Goal: Use online tool/utility: Utilize a website feature to perform a specific function

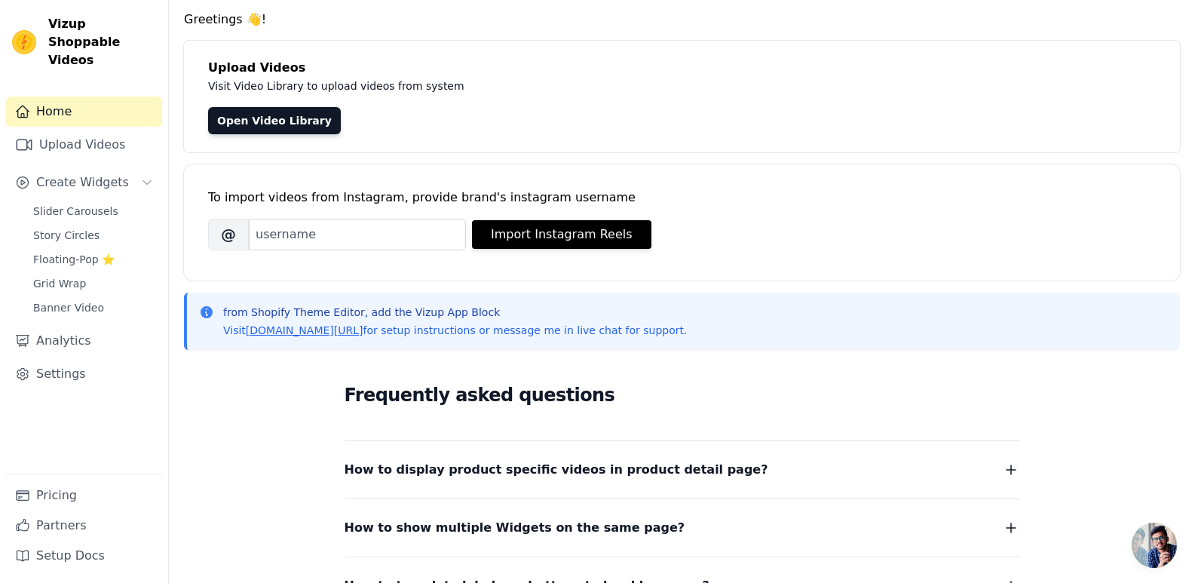
scroll to position [22, 0]
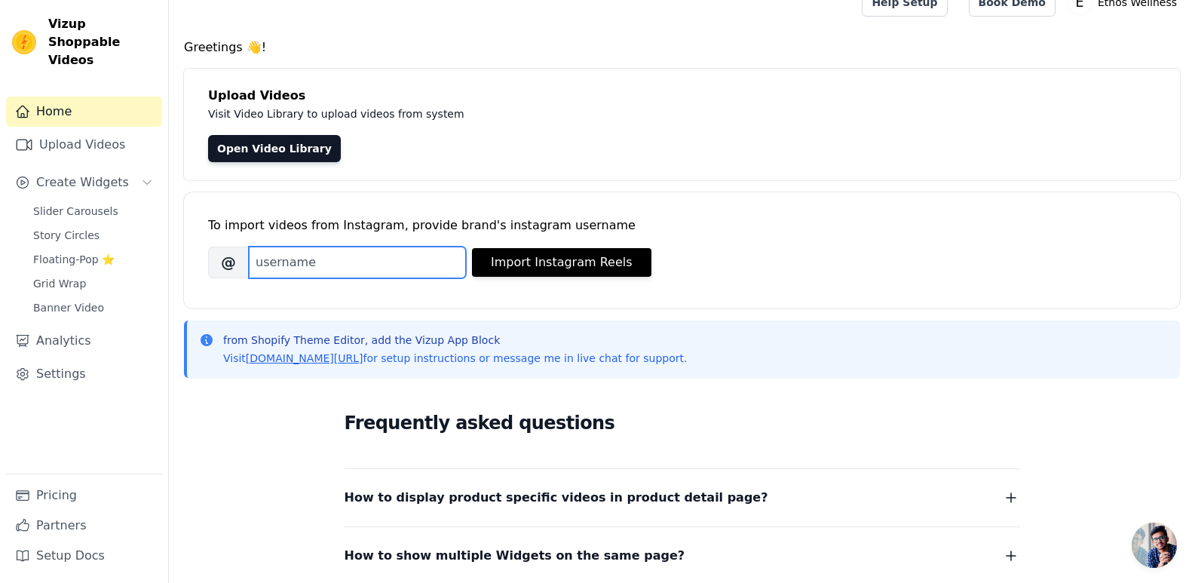
click at [406, 267] on input "Brand's Instagram Username" at bounding box center [357, 263] width 217 height 32
paste input "ethosoilspk"
type input "ethosoilspk"
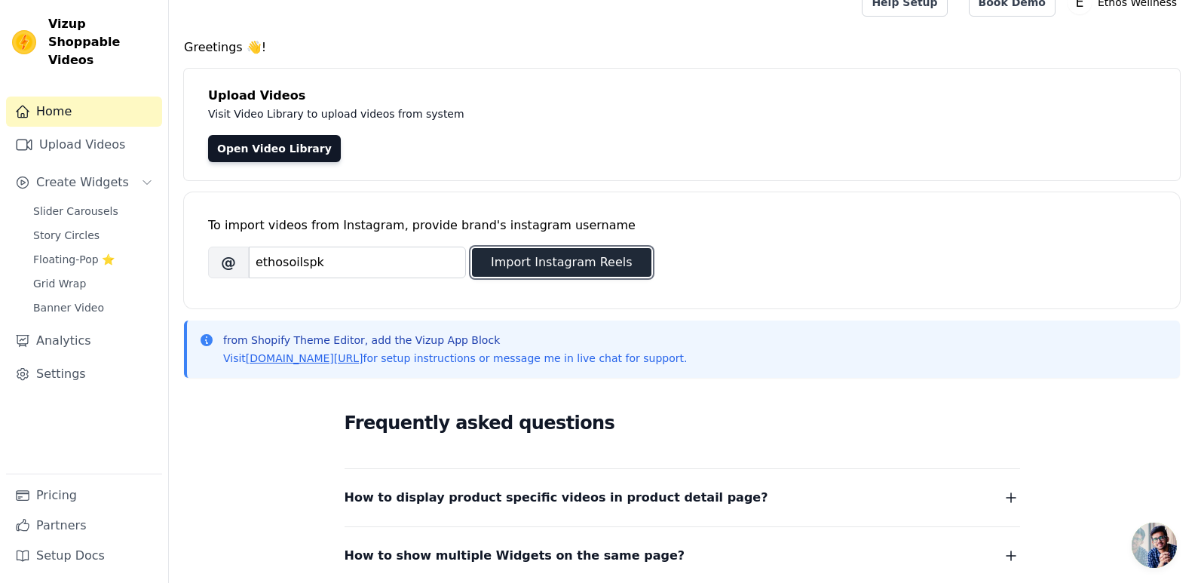
click at [514, 266] on button "Import Instagram Reels" at bounding box center [561, 262] width 179 height 29
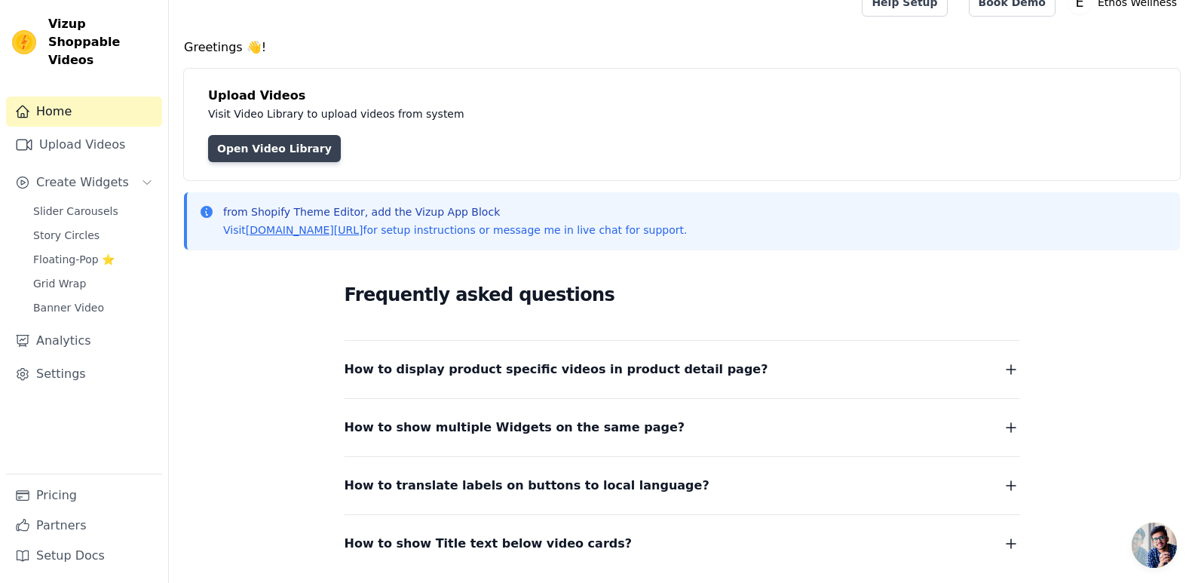
click at [259, 152] on link "Open Video Library" at bounding box center [274, 148] width 133 height 27
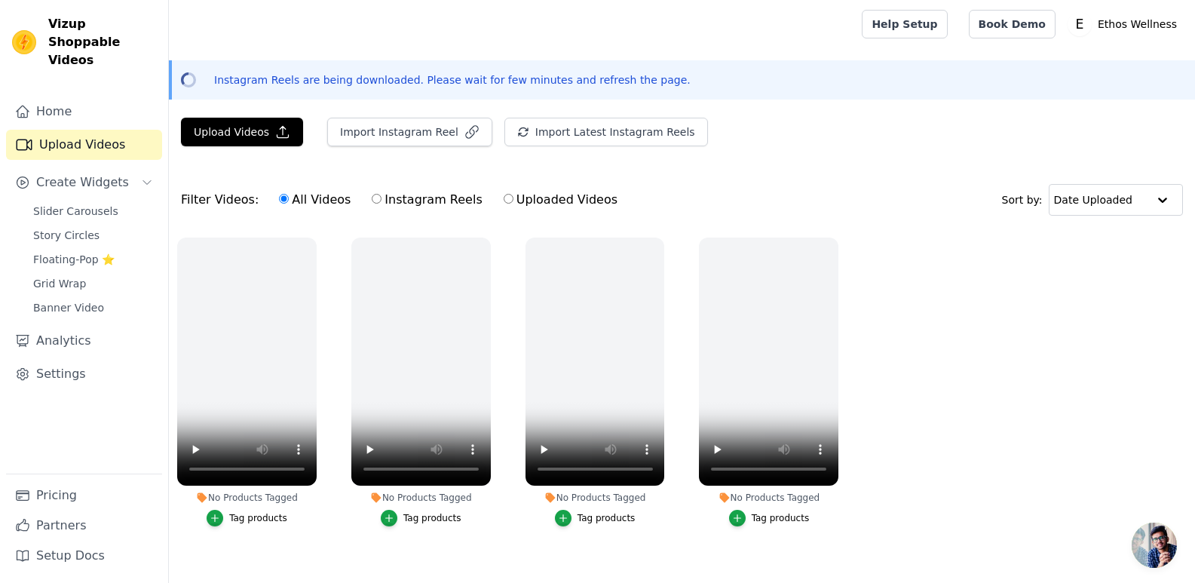
click at [372, 195] on input "Instagram Reels" at bounding box center [377, 199] width 10 height 10
radio input "true"
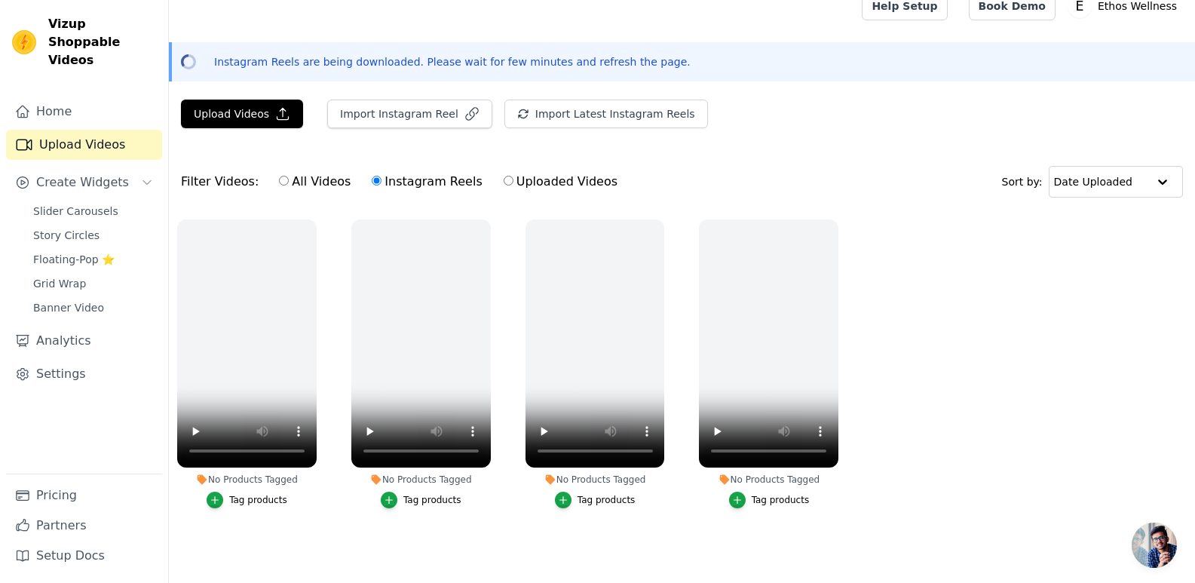
scroll to position [16, 0]
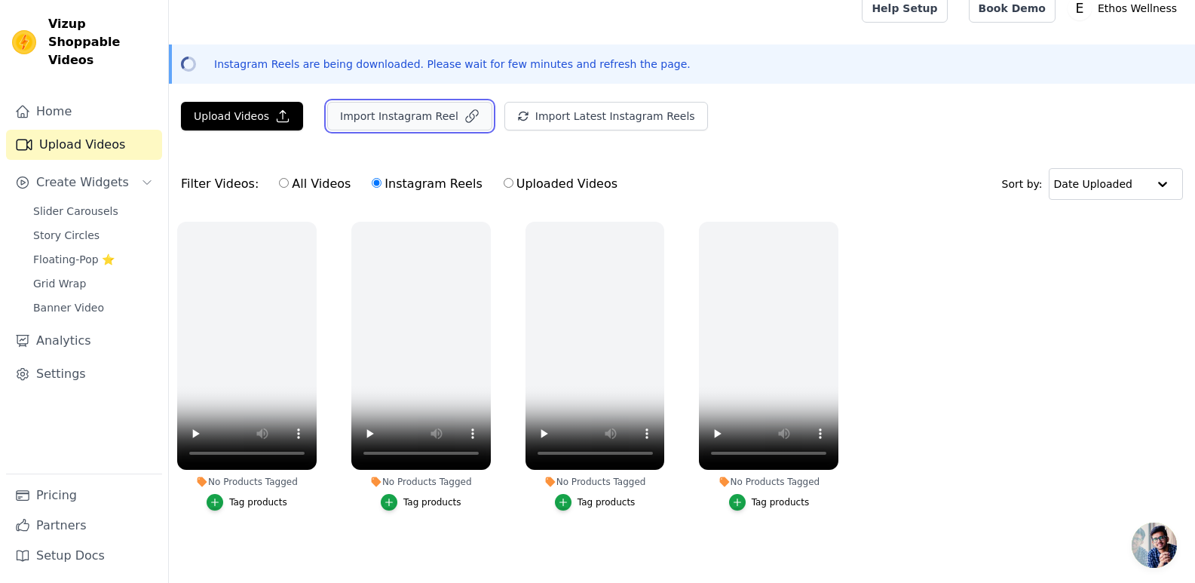
click at [385, 115] on button "Import Instagram Reel" at bounding box center [409, 116] width 165 height 29
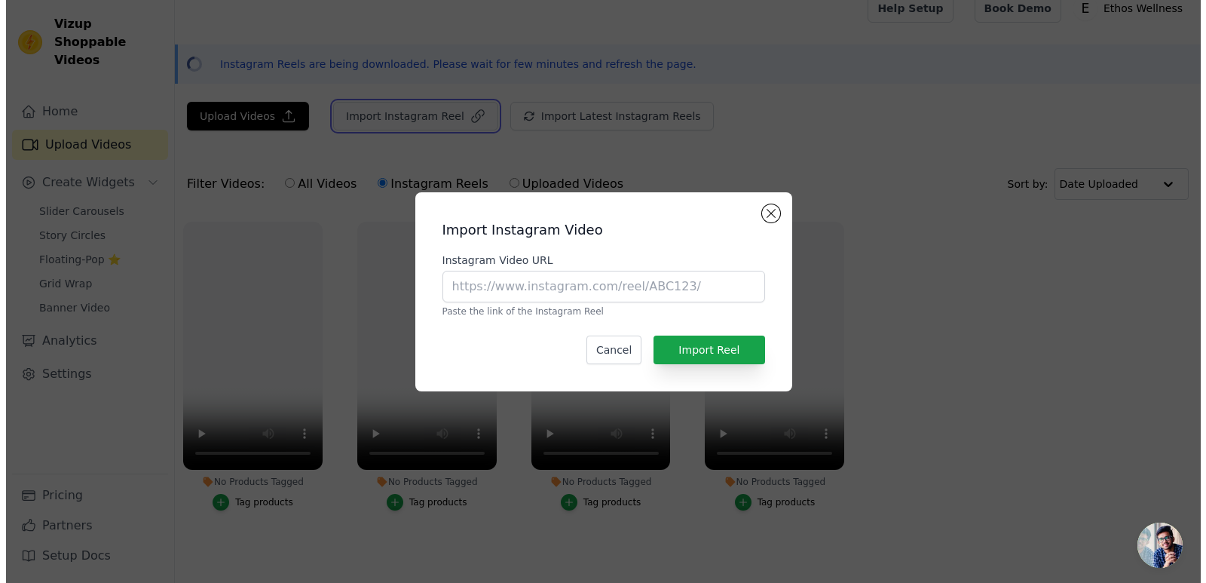
scroll to position [0, 0]
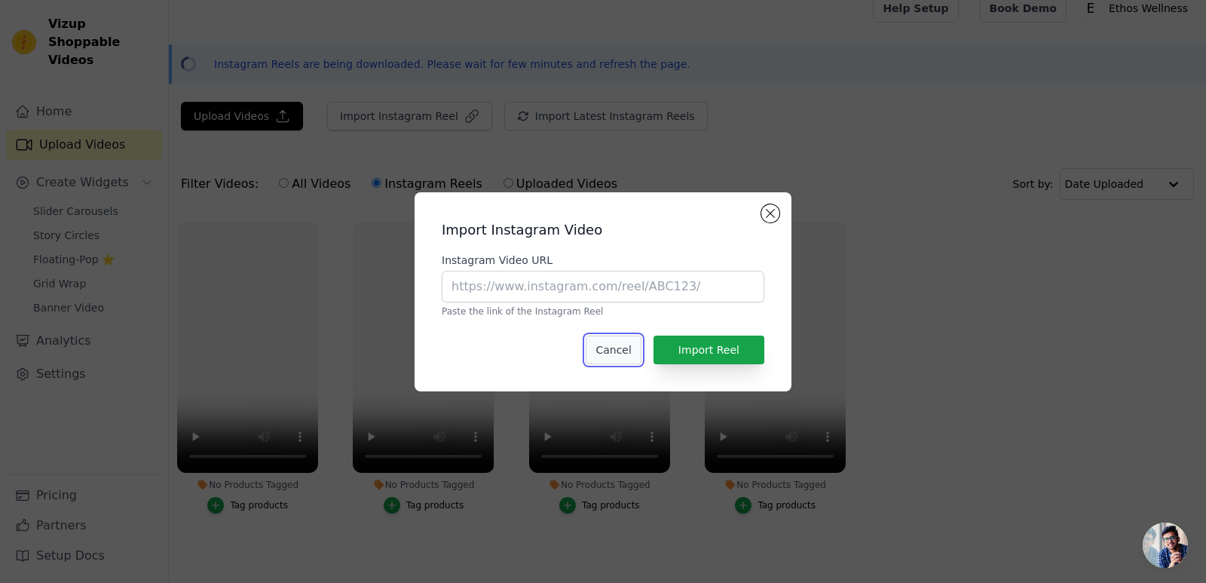
click at [625, 348] on button "Cancel" at bounding box center [613, 350] width 55 height 29
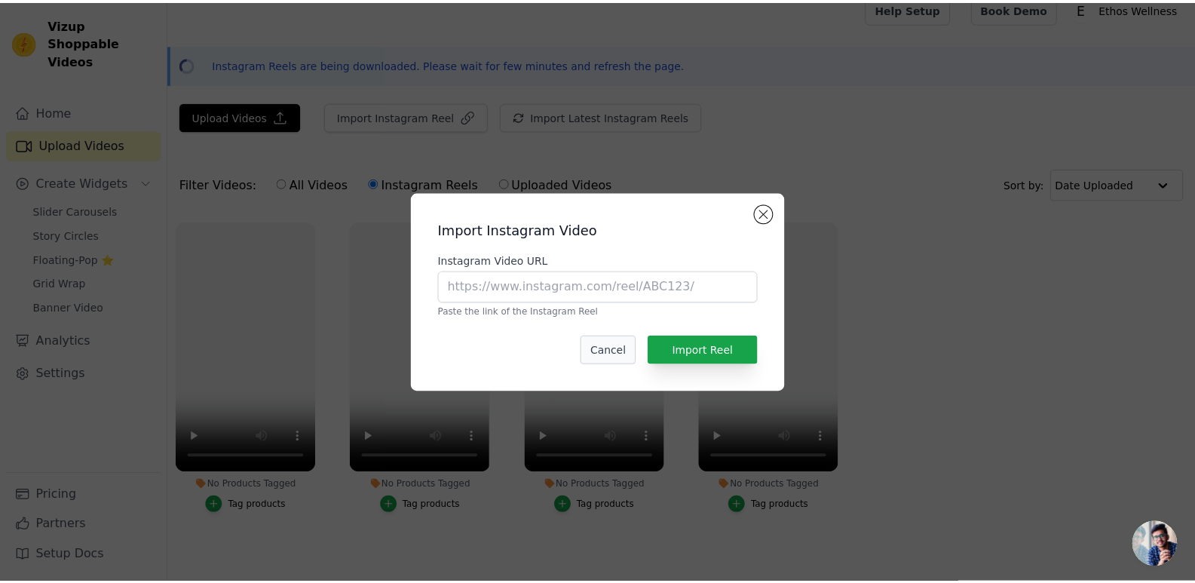
scroll to position [16, 0]
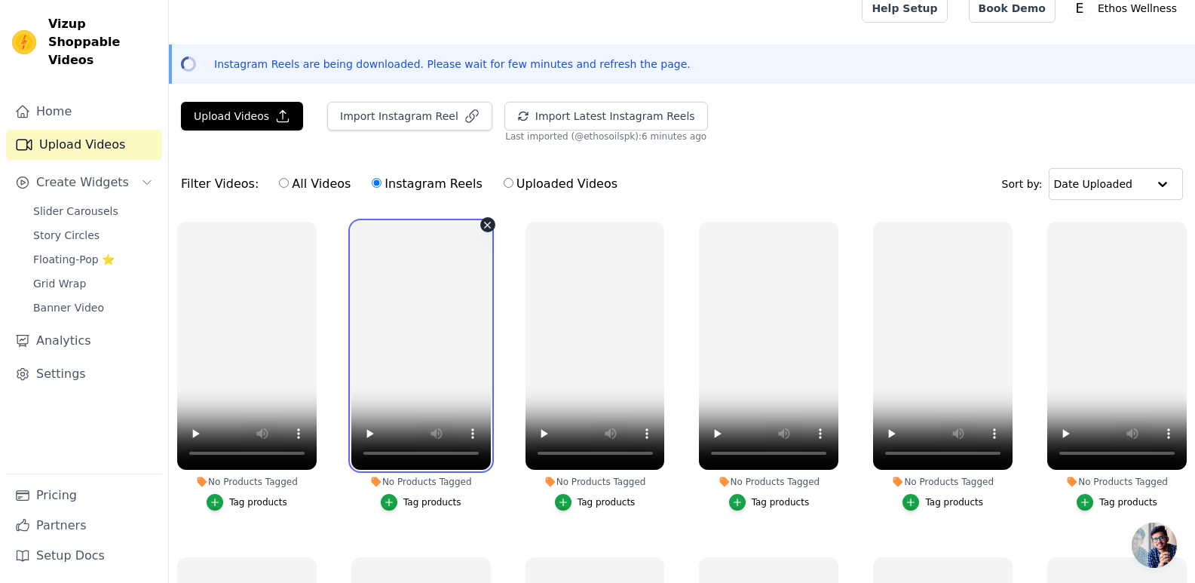
click at [442, 326] on video at bounding box center [420, 346] width 139 height 248
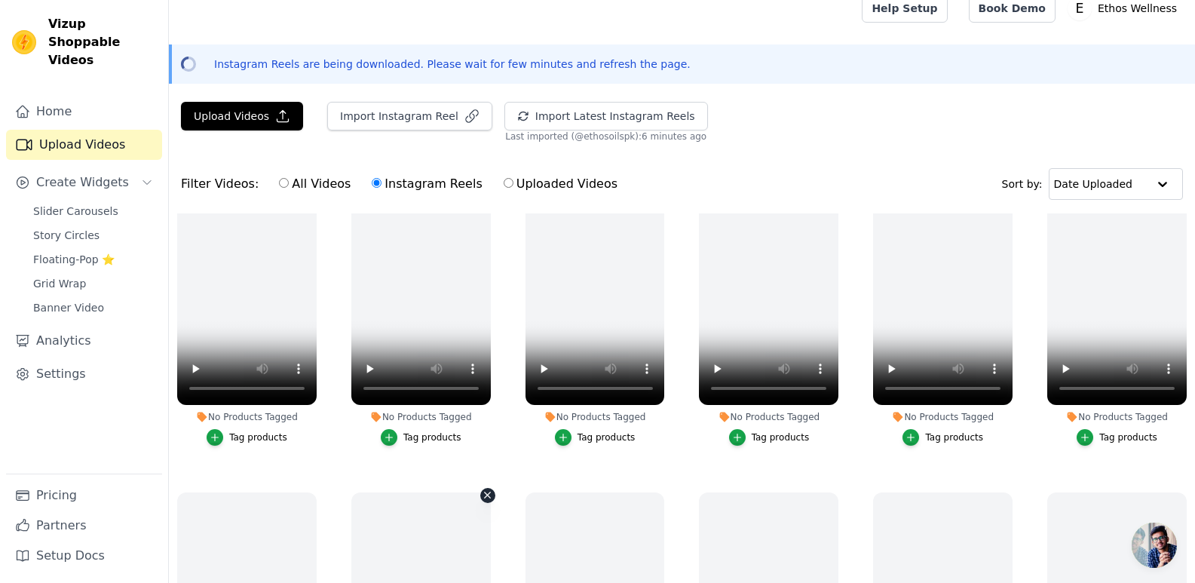
scroll to position [710, 0]
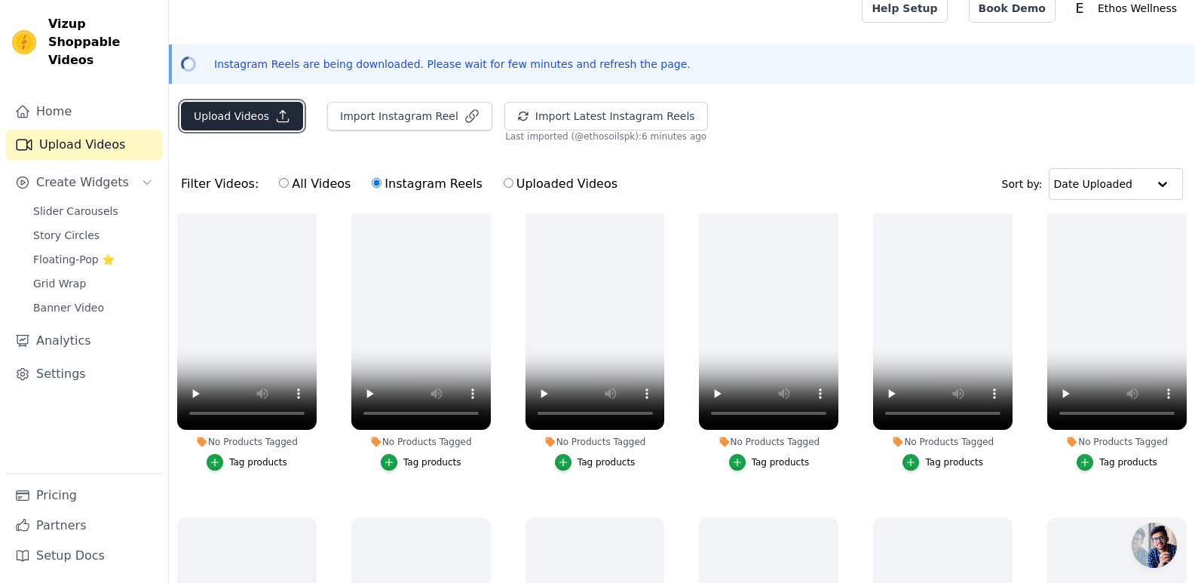
click at [250, 109] on button "Upload Videos" at bounding box center [242, 116] width 122 height 29
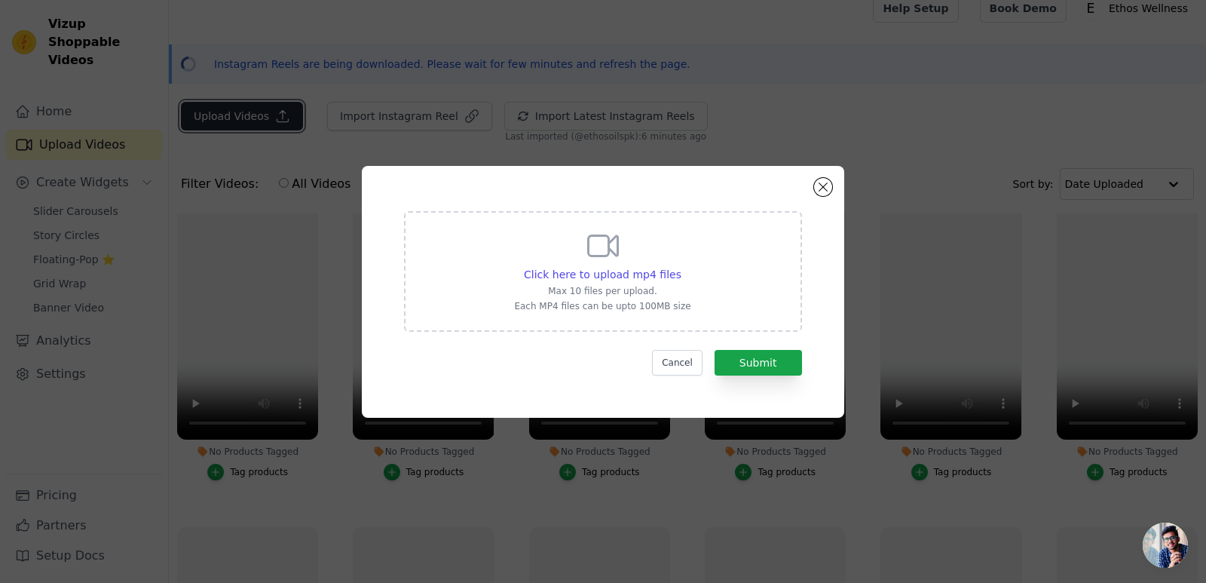
scroll to position [717, 0]
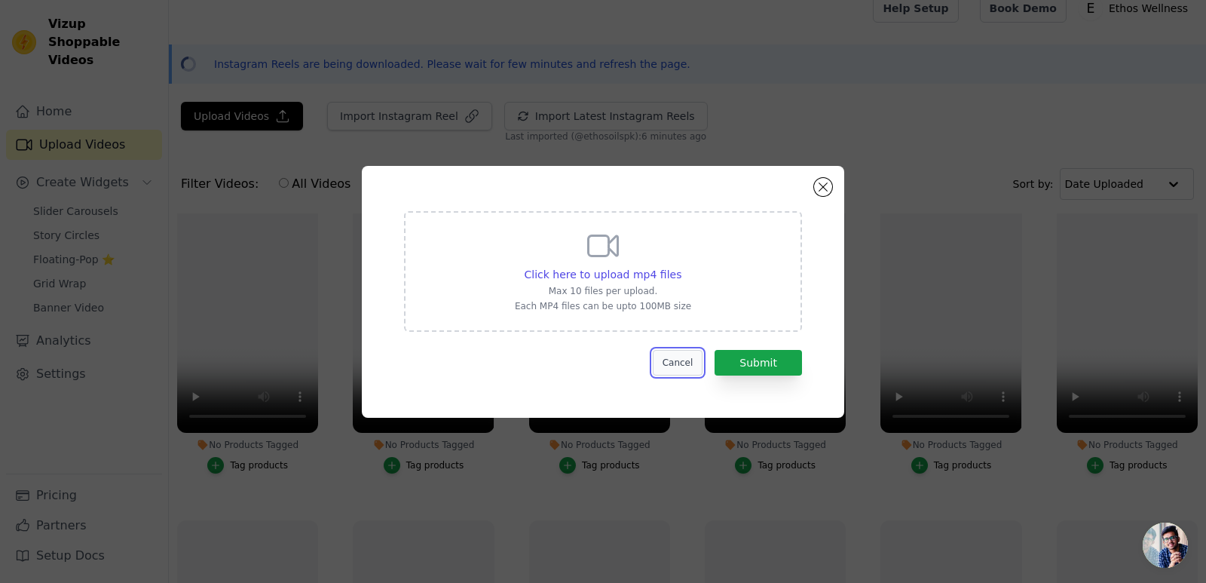
click at [698, 356] on button "Cancel" at bounding box center [678, 363] width 51 height 26
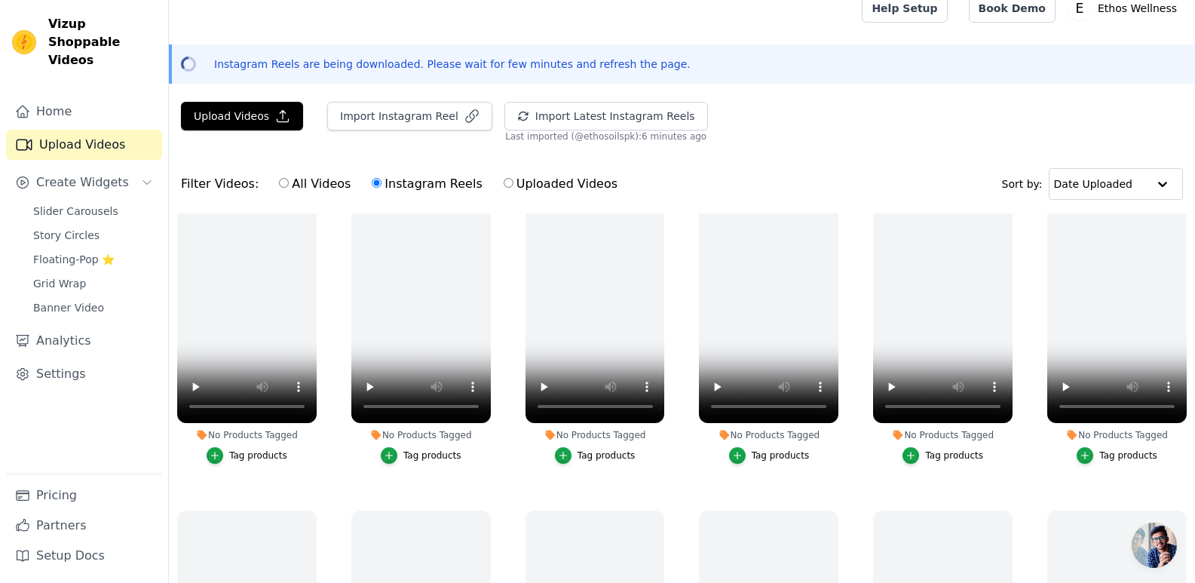
scroll to position [710, 0]
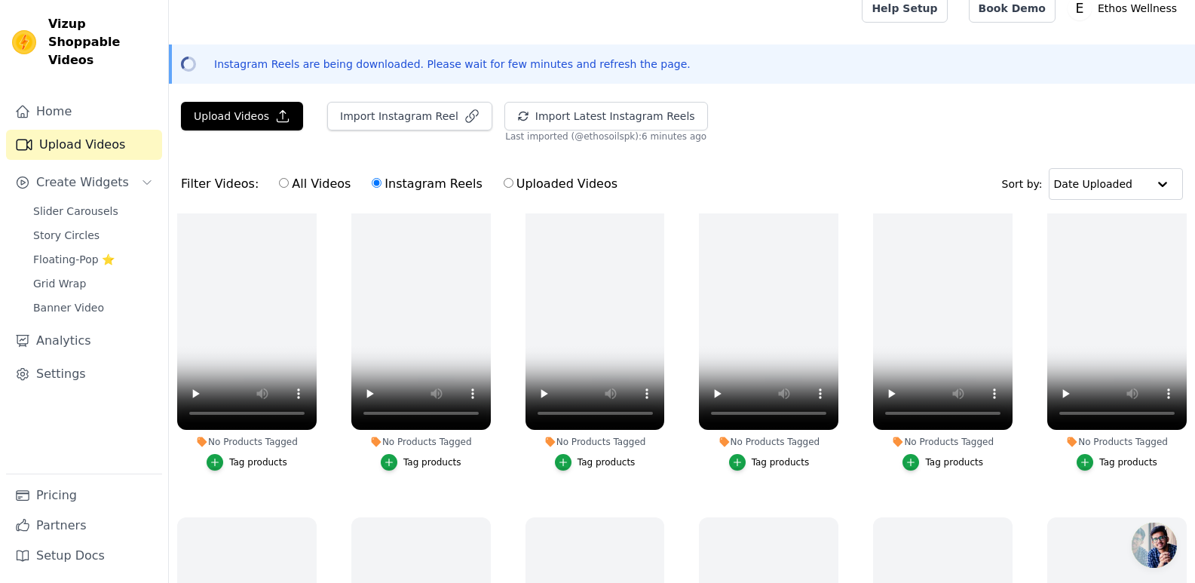
drag, startPoint x: 808, startPoint y: 167, endPoint x: 753, endPoint y: 143, distance: 59.8
click at [753, 143] on div "Upload Videos Import Instagram Reel Import Latest Instagram Reels Import Latest…" at bounding box center [682, 425] width 1026 height 646
click at [1121, 188] on input "text" at bounding box center [1100, 184] width 93 height 30
click at [1131, 239] on div "Date Created" at bounding box center [1110, 231] width 127 height 18
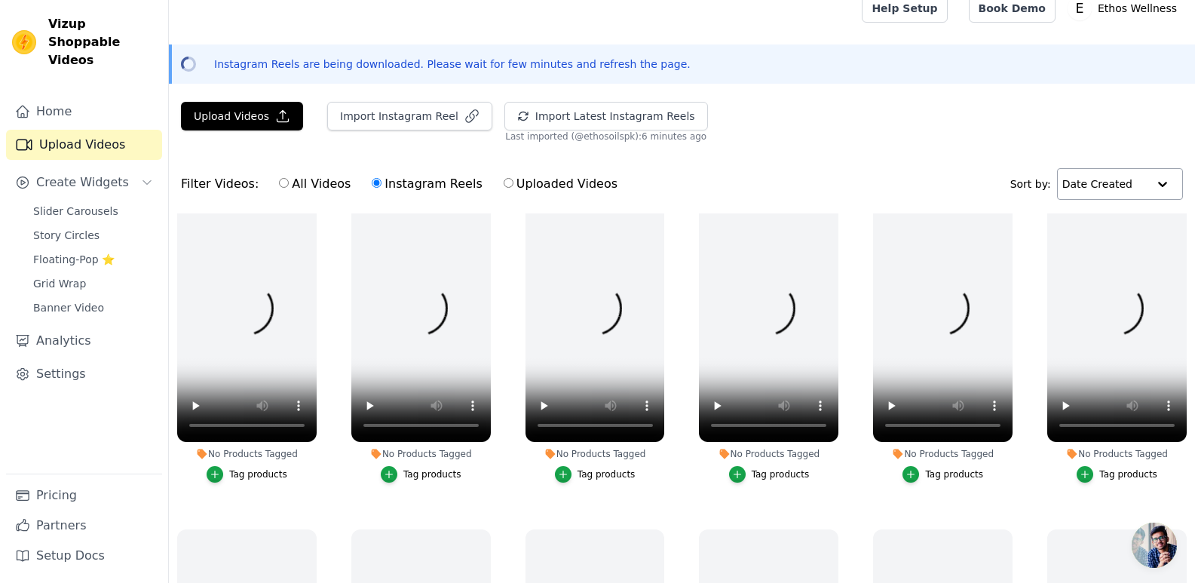
scroll to position [0, 0]
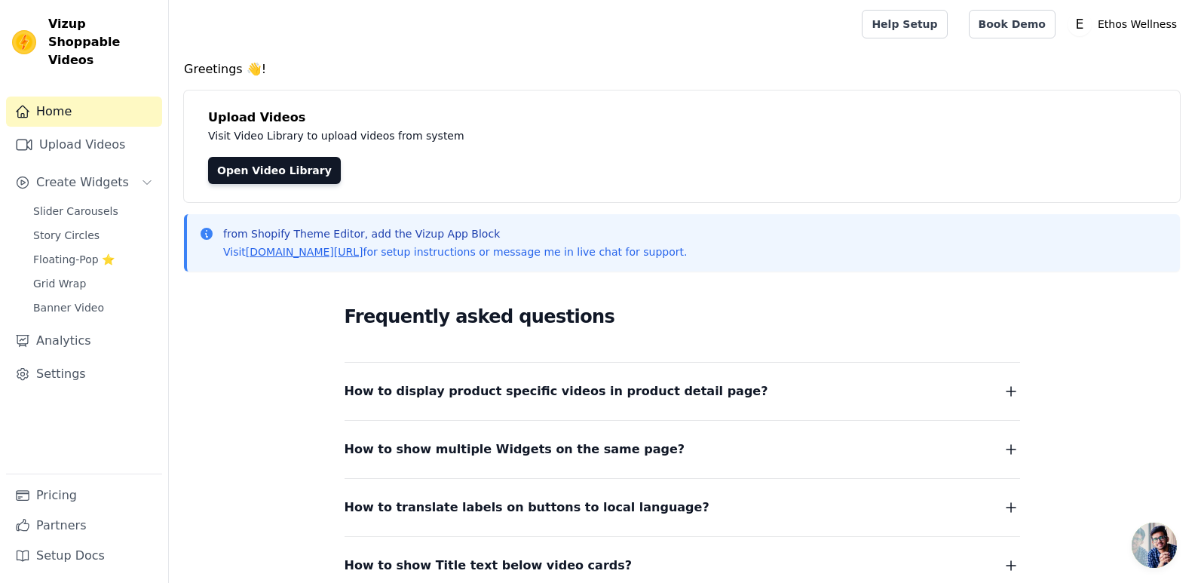
click at [71, 206] on div "Slider Carousels Story Circles Floating-Pop ⭐ Grid Wrap Banner Video" at bounding box center [93, 260] width 138 height 118
click at [95, 204] on span "Slider Carousels" at bounding box center [75, 211] width 85 height 15
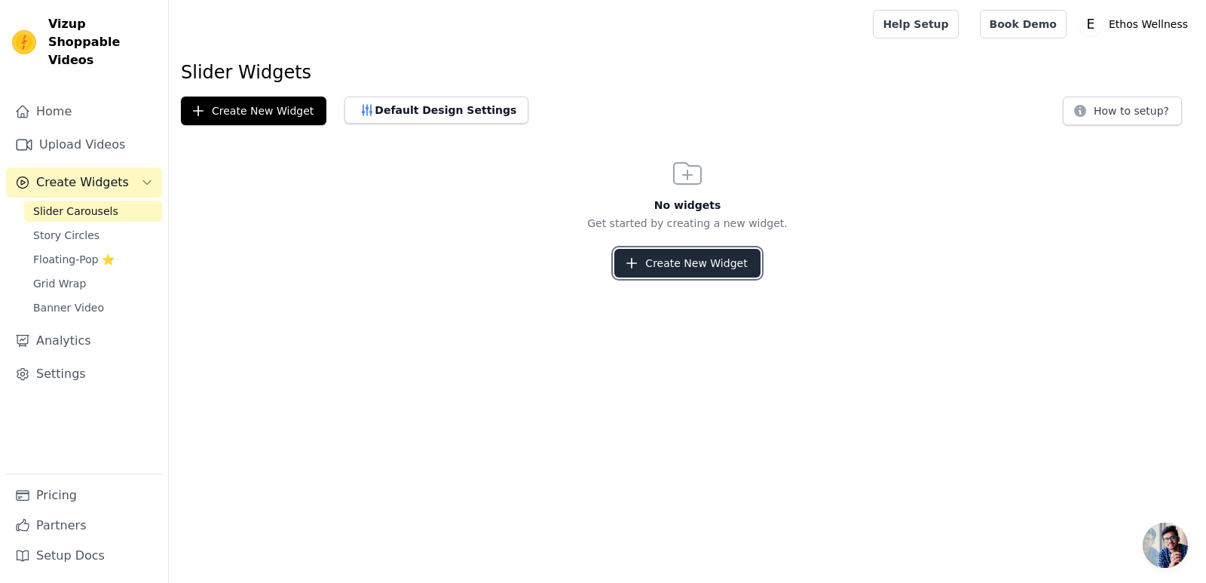
click at [722, 270] on button "Create New Widget" at bounding box center [687, 263] width 146 height 29
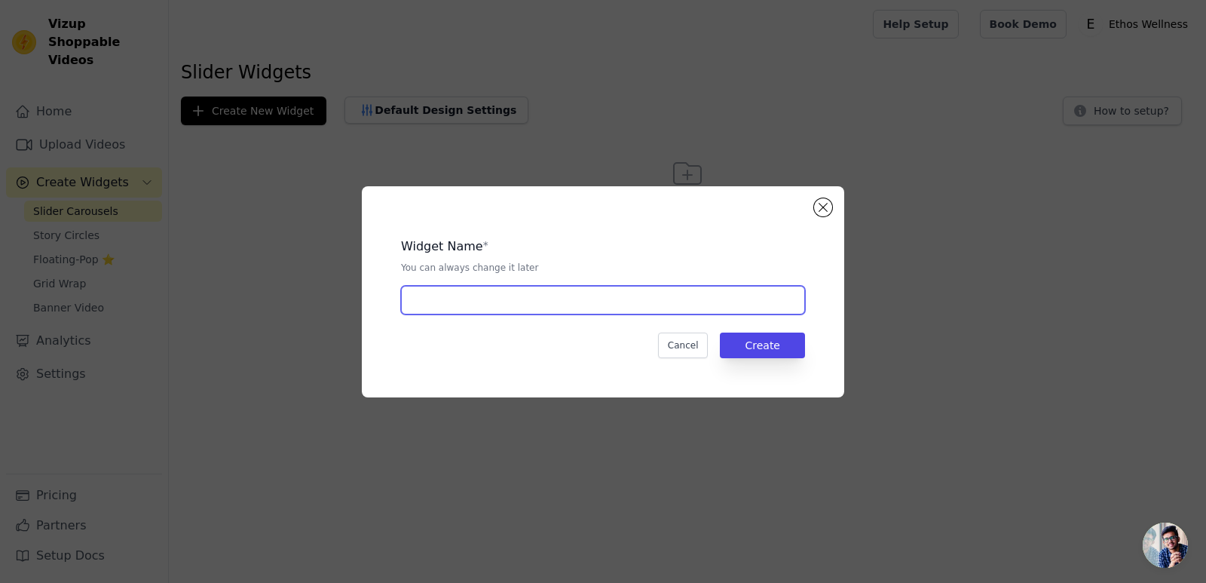
click at [659, 301] on input "text" at bounding box center [603, 300] width 404 height 29
type input "i"
type input "Instagram Reels"
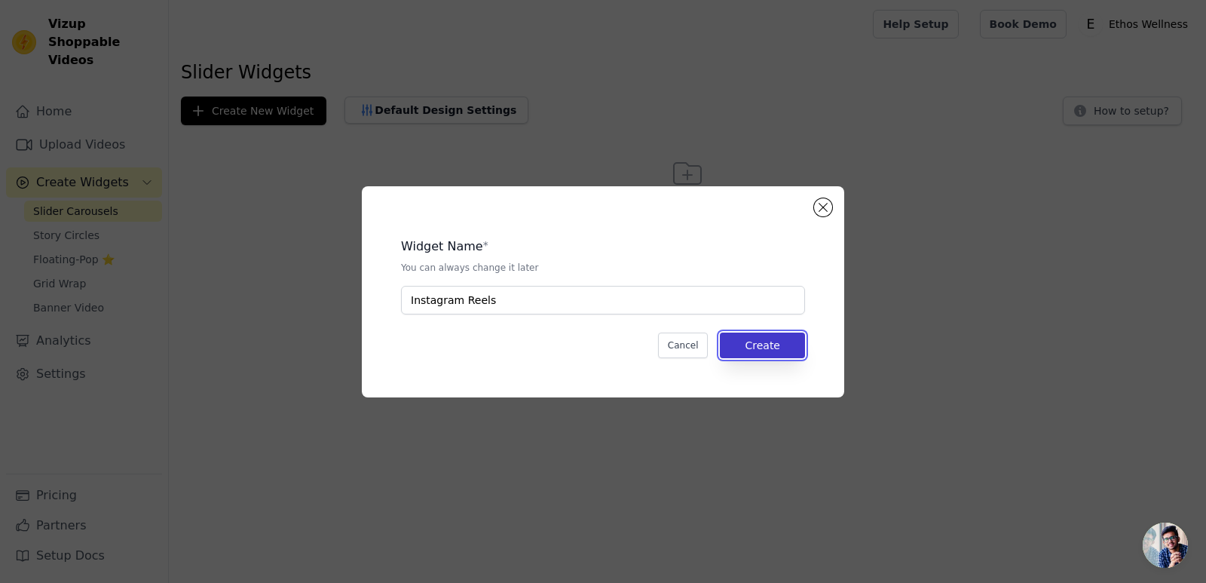
click at [777, 342] on button "Create" at bounding box center [762, 345] width 85 height 26
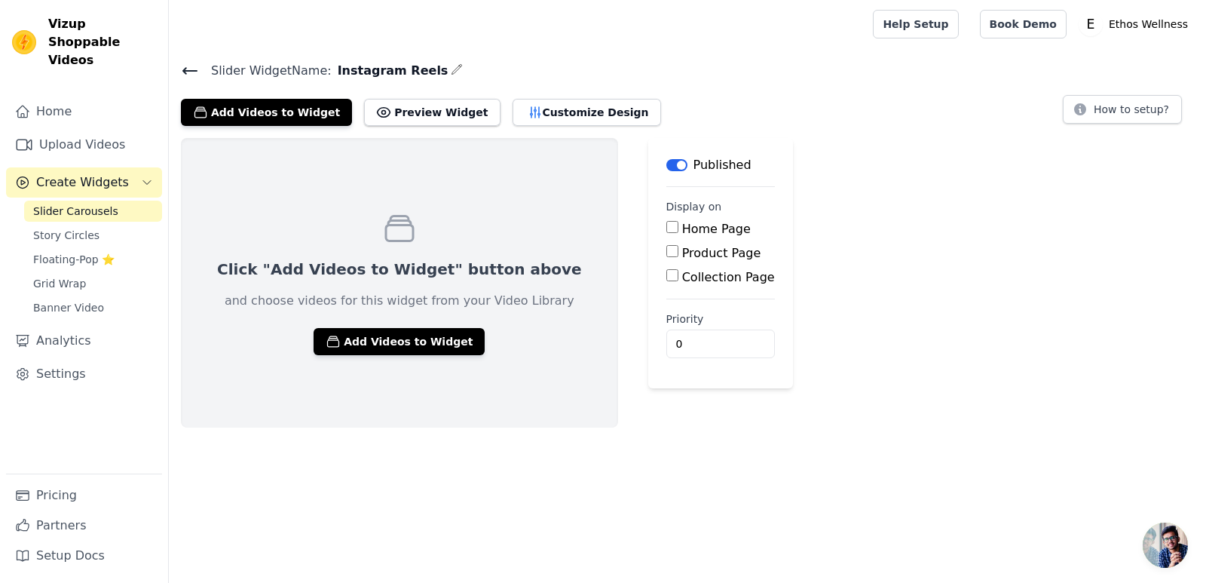
click at [666, 231] on input "Home Page" at bounding box center [672, 227] width 12 height 12
checkbox input "true"
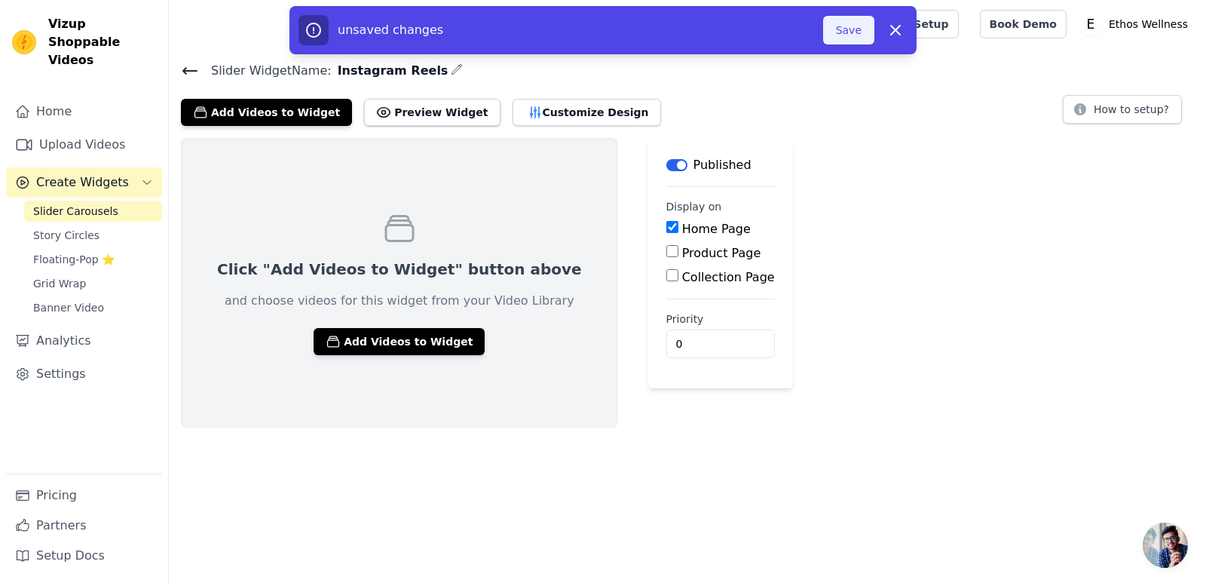
click at [850, 30] on button "Save" at bounding box center [848, 30] width 51 height 29
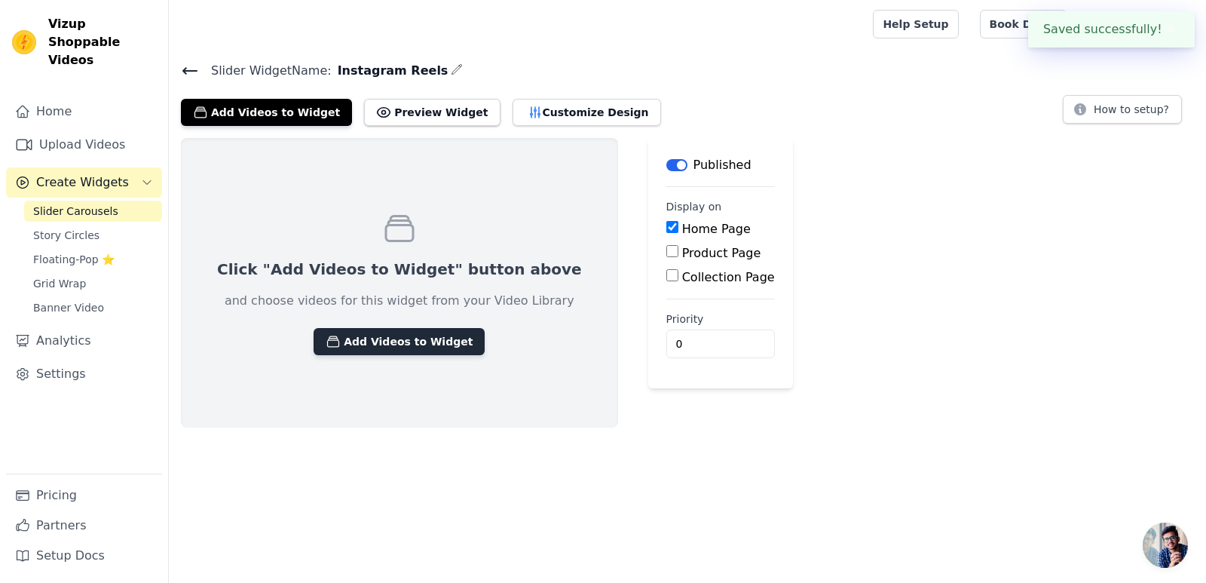
click at [385, 342] on button "Add Videos to Widget" at bounding box center [399, 341] width 171 height 27
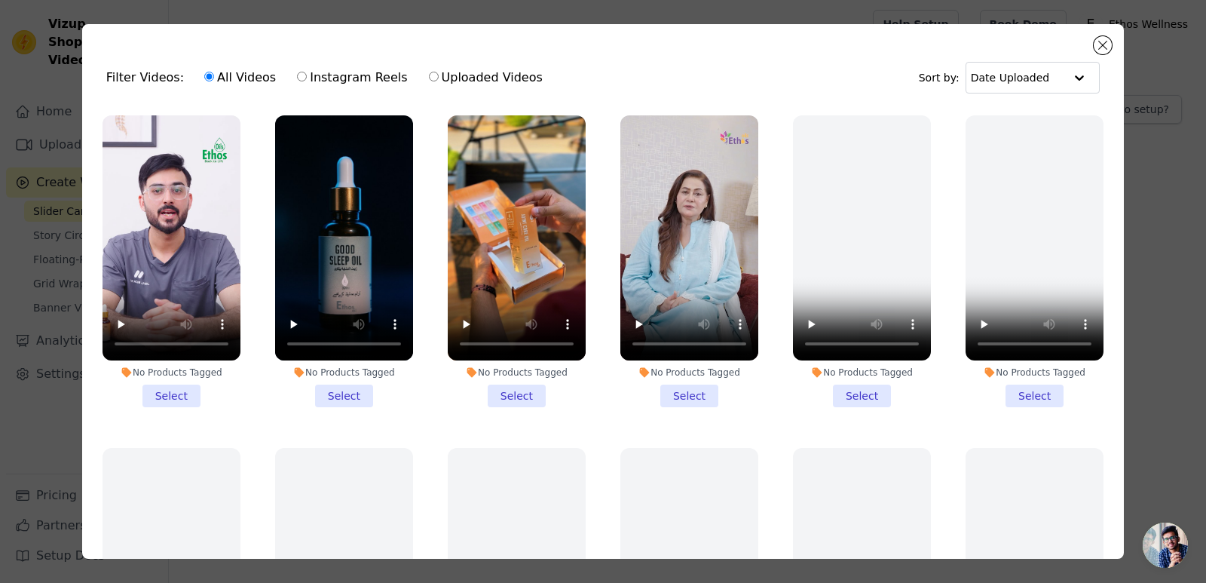
click at [297, 75] on input "Instagram Reels" at bounding box center [302, 77] width 10 height 10
radio input "true"
click at [205, 75] on label "All Videos" at bounding box center [240, 78] width 73 height 20
click at [205, 75] on input "All Videos" at bounding box center [209, 77] width 10 height 10
radio input "true"
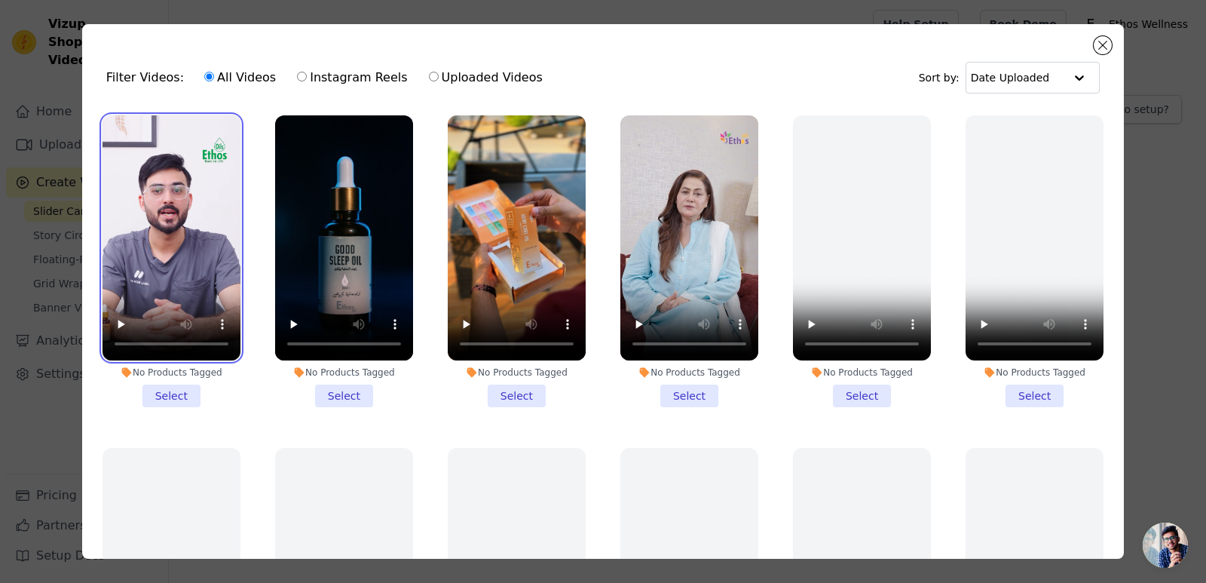
click at [171, 210] on video at bounding box center [172, 237] width 138 height 245
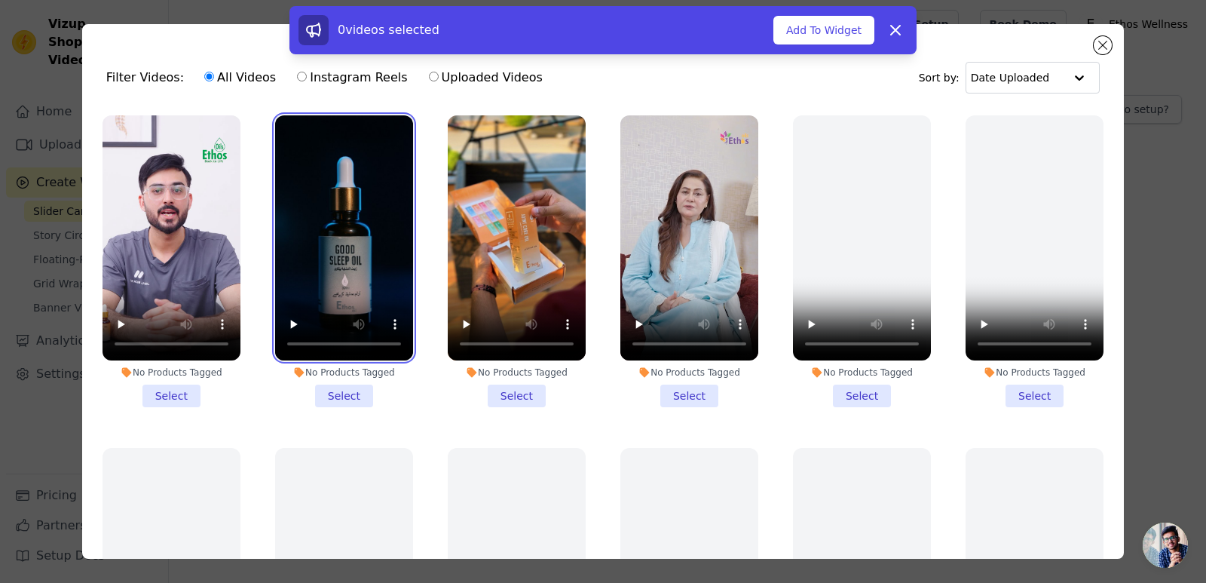
click at [319, 225] on video at bounding box center [344, 237] width 138 height 245
click at [176, 391] on li "No Products Tagged Select" at bounding box center [172, 261] width 138 height 292
click at [0, 0] on input "No Products Tagged Select" at bounding box center [0, 0] width 0 height 0
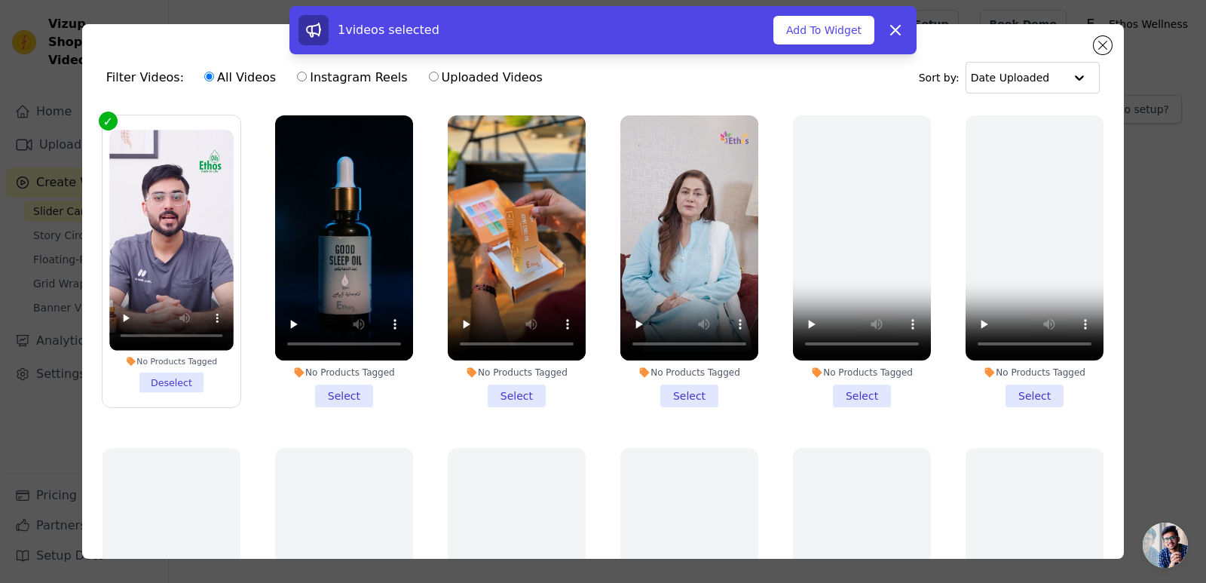
click at [331, 395] on li "No Products Tagged Select" at bounding box center [344, 261] width 138 height 292
click at [0, 0] on input "No Products Tagged Select" at bounding box center [0, 0] width 0 height 0
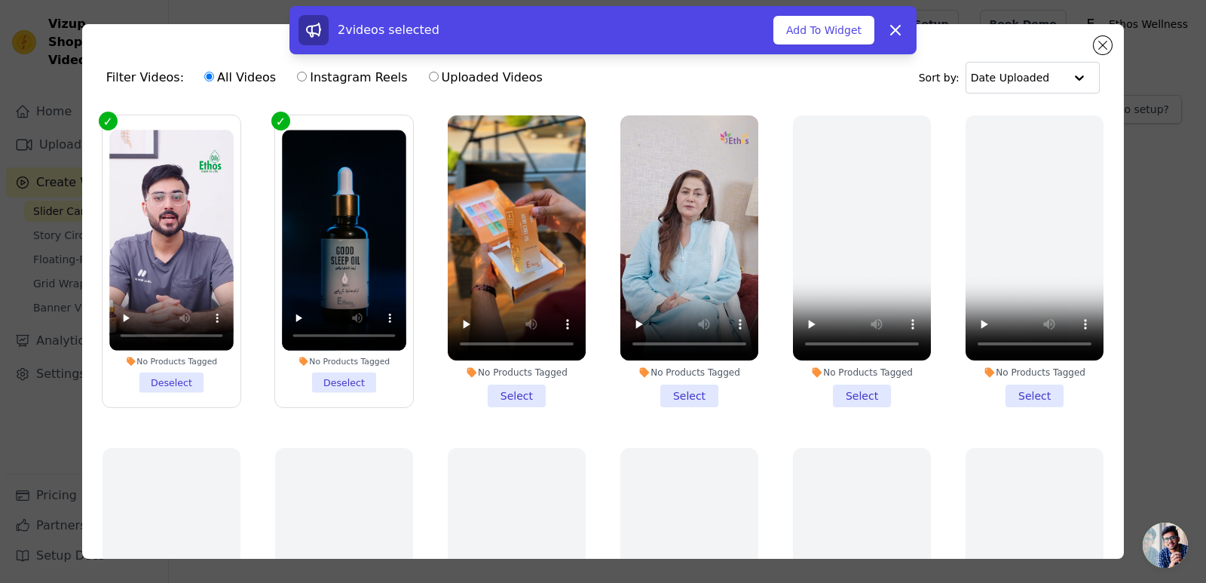
click at [506, 396] on li "No Products Tagged Select" at bounding box center [517, 261] width 138 height 292
click at [0, 0] on input "No Products Tagged Select" at bounding box center [0, 0] width 0 height 0
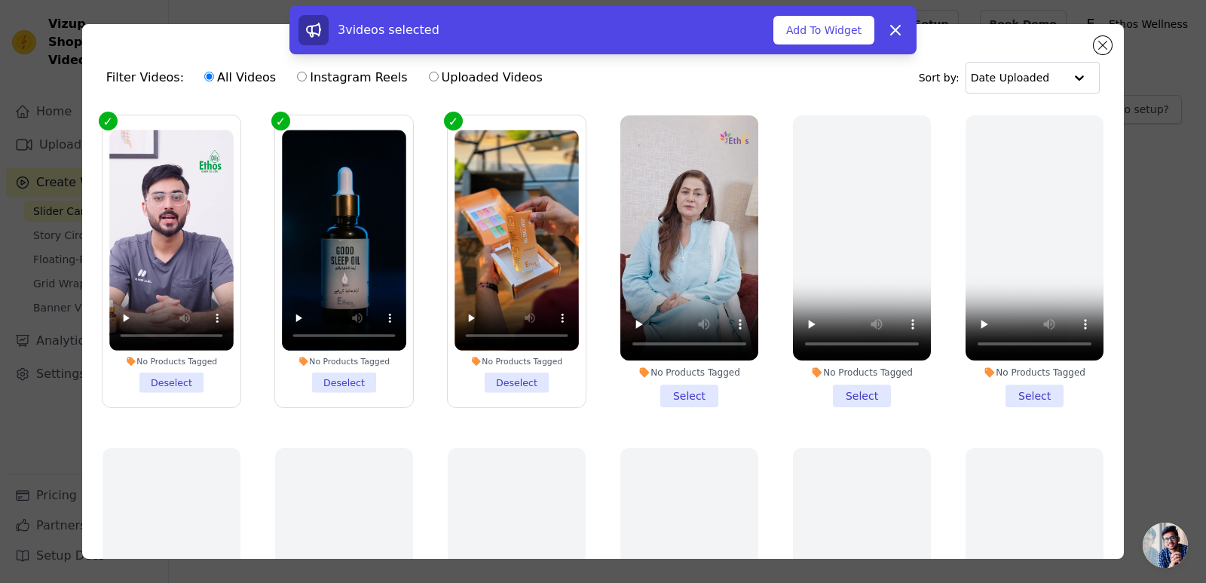
click at [682, 392] on li "No Products Tagged Select" at bounding box center [689, 261] width 138 height 292
click at [0, 0] on input "No Products Tagged Select" at bounding box center [0, 0] width 0 height 0
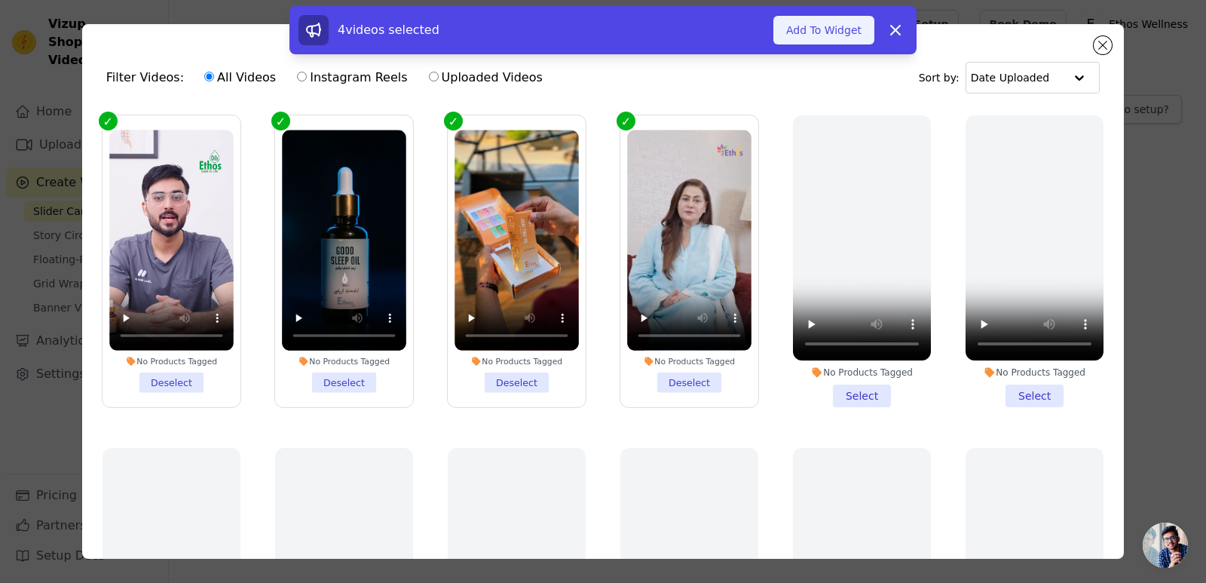
click at [843, 31] on button "Add To Widget" at bounding box center [824, 30] width 101 height 29
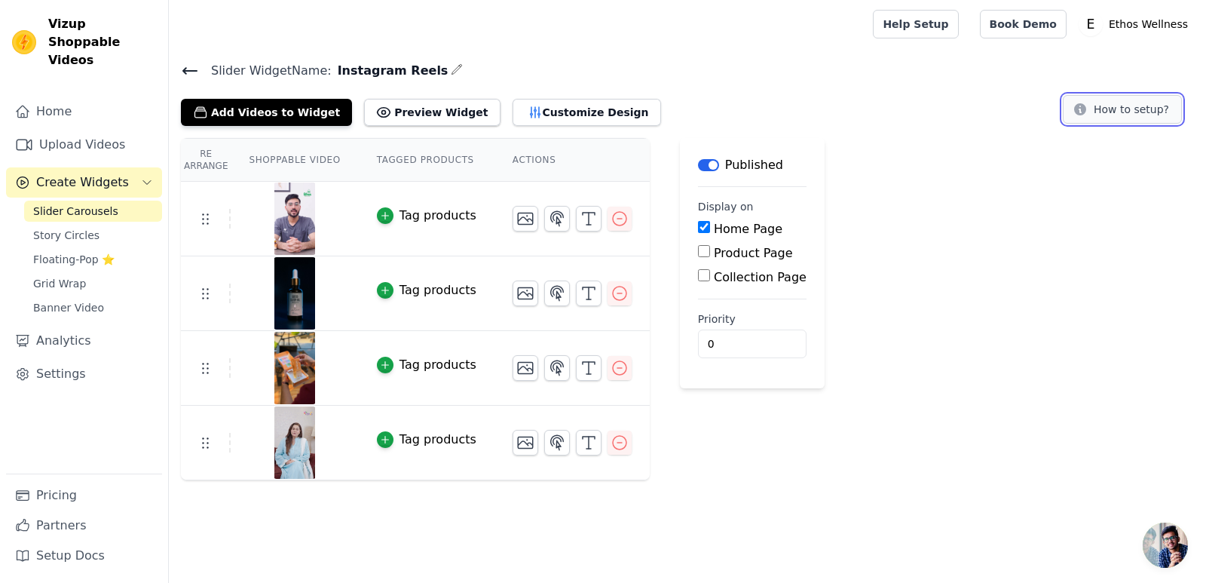
click at [1102, 107] on button "How to setup?" at bounding box center [1122, 109] width 119 height 29
click at [1118, 115] on button "How to setup?" at bounding box center [1122, 109] width 119 height 29
